Goal: Register for event/course

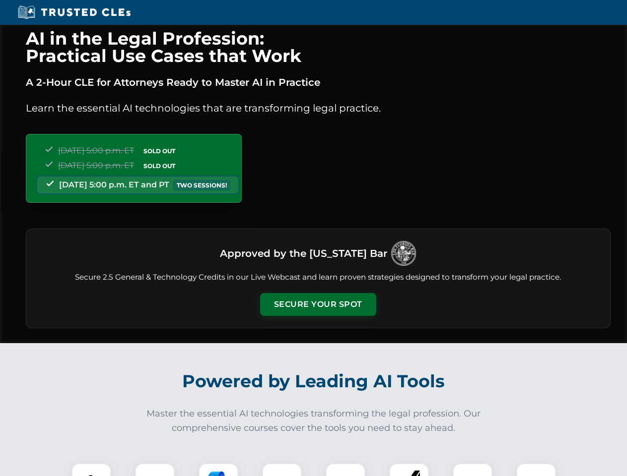
click at [318, 305] on button "Secure Your Spot" at bounding box center [318, 304] width 116 height 23
click at [91, 470] on img at bounding box center [91, 483] width 29 height 29
click at [155, 470] on div at bounding box center [155, 483] width 40 height 40
